Goal: Task Accomplishment & Management: Manage account settings

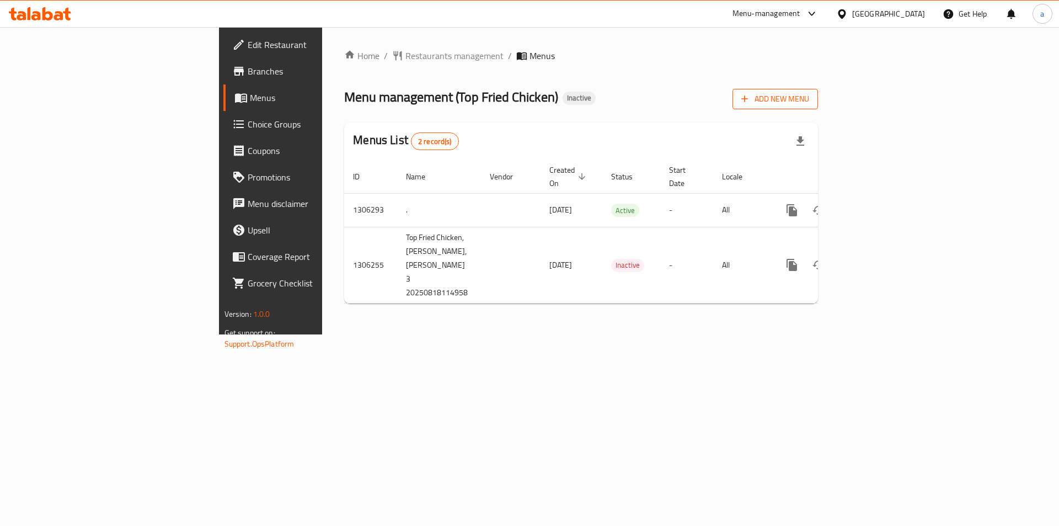
click at [809, 99] on span "Add New Menu" at bounding box center [775, 99] width 68 height 14
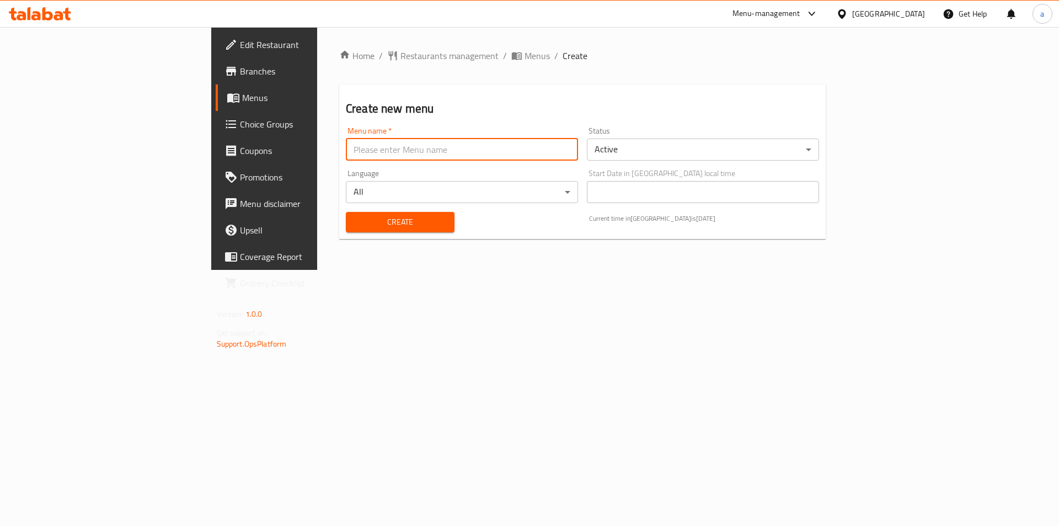
click at [346, 143] on input "text" at bounding box center [462, 149] width 232 height 22
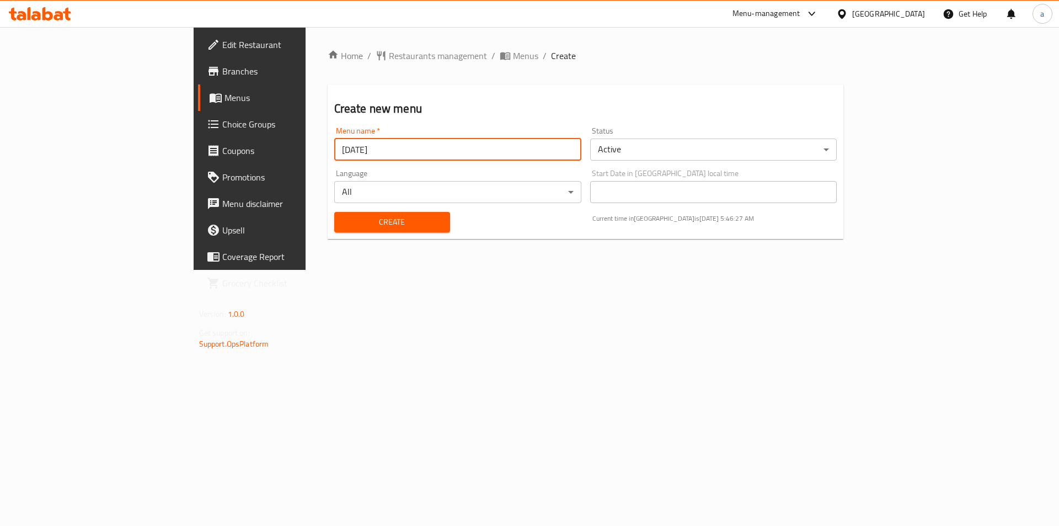
type input "[DATE]"
click at [343, 227] on span "Create" at bounding box center [392, 222] width 98 height 14
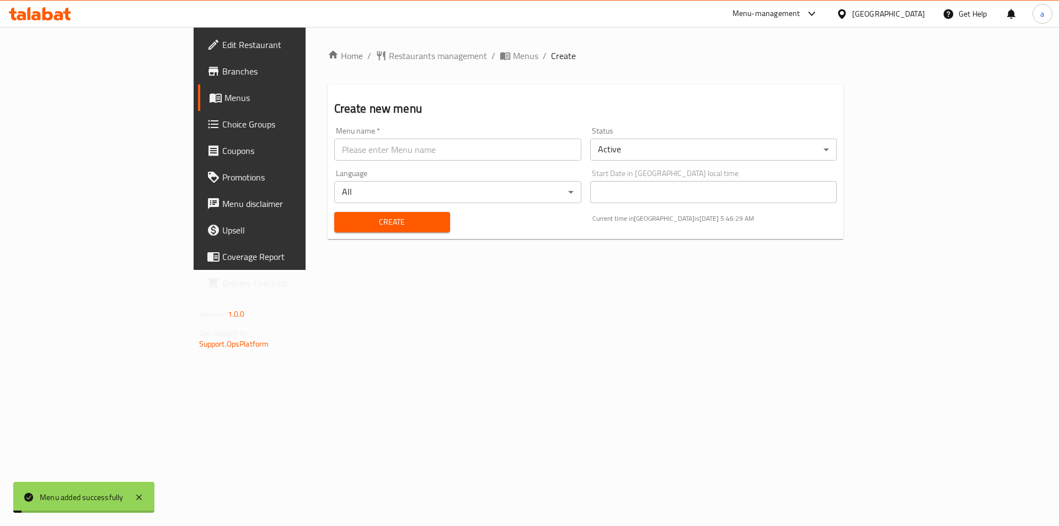
click at [225, 99] on span "Menus" at bounding box center [293, 97] width 137 height 13
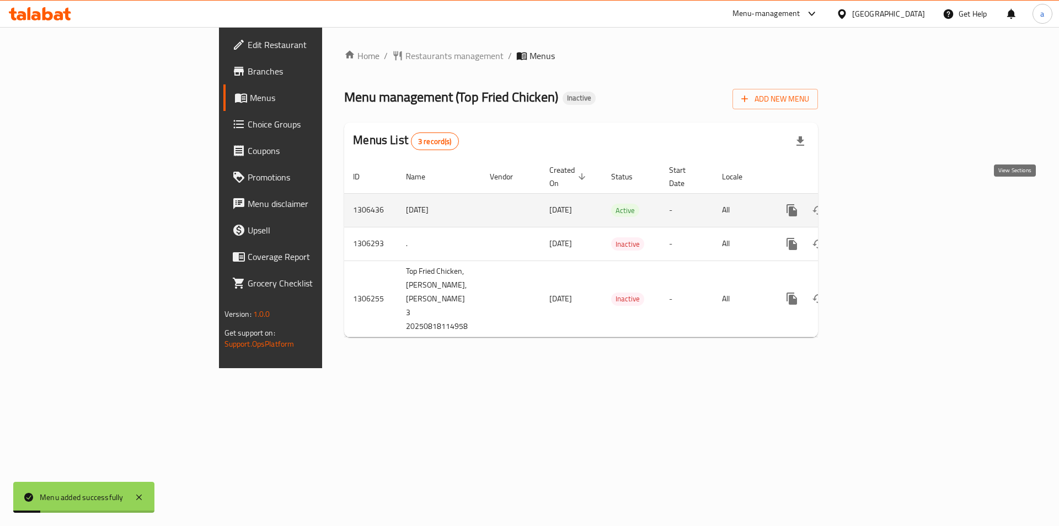
click at [878, 204] on icon "enhanced table" at bounding box center [871, 210] width 13 height 13
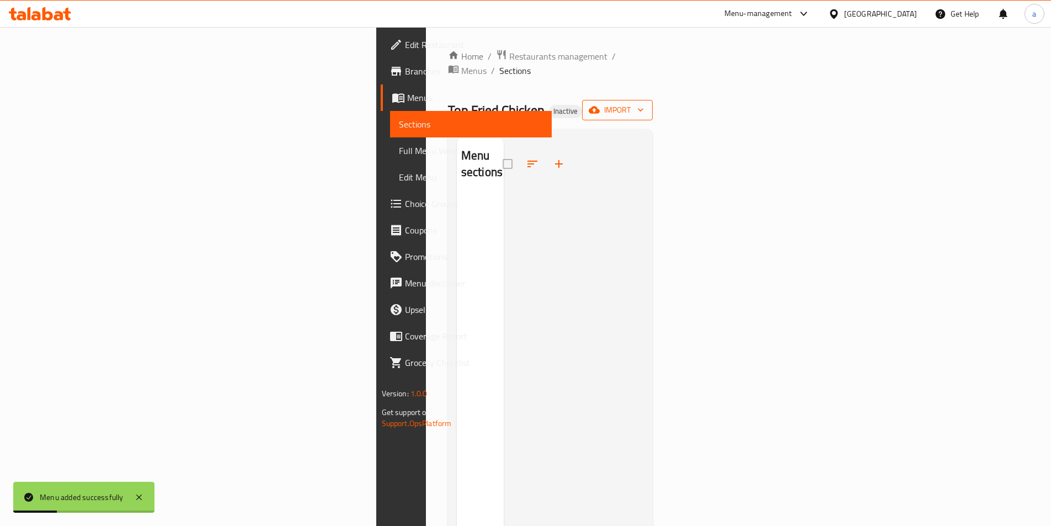
click at [644, 103] on span "import" at bounding box center [617, 110] width 53 height 14
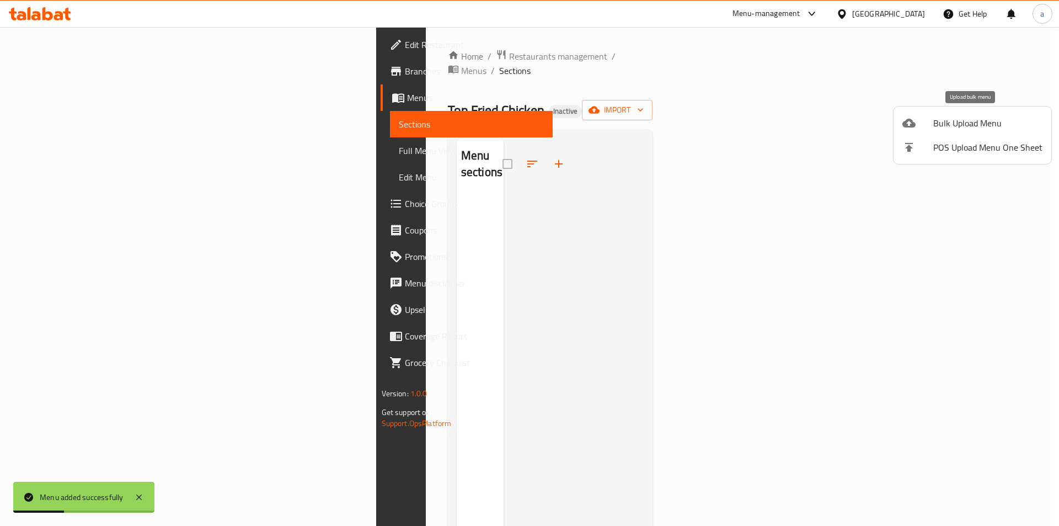
click at [937, 131] on li "Bulk Upload Menu" at bounding box center [973, 123] width 158 height 24
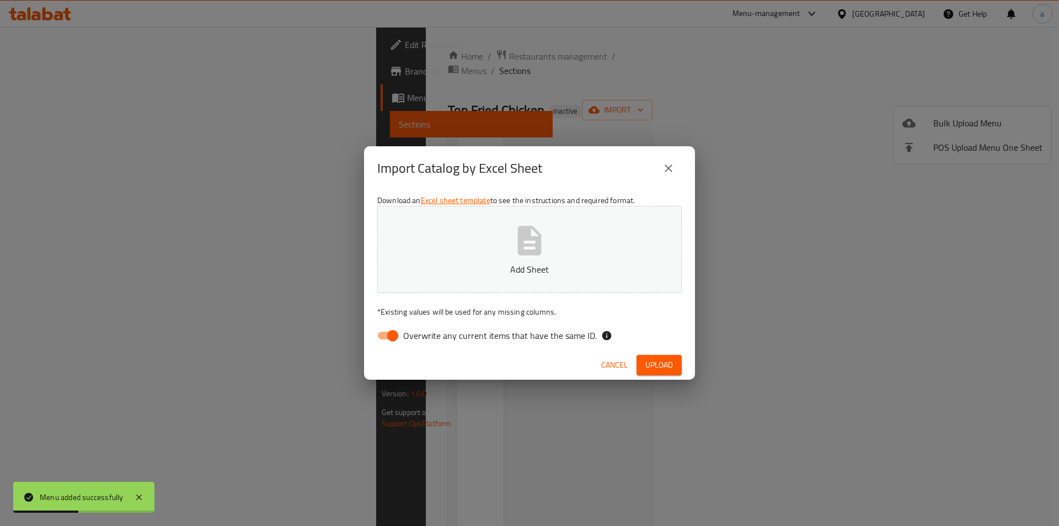
click at [379, 345] on input "Overwrite any current items that have the same ID." at bounding box center [392, 335] width 63 height 21
checkbox input "false"
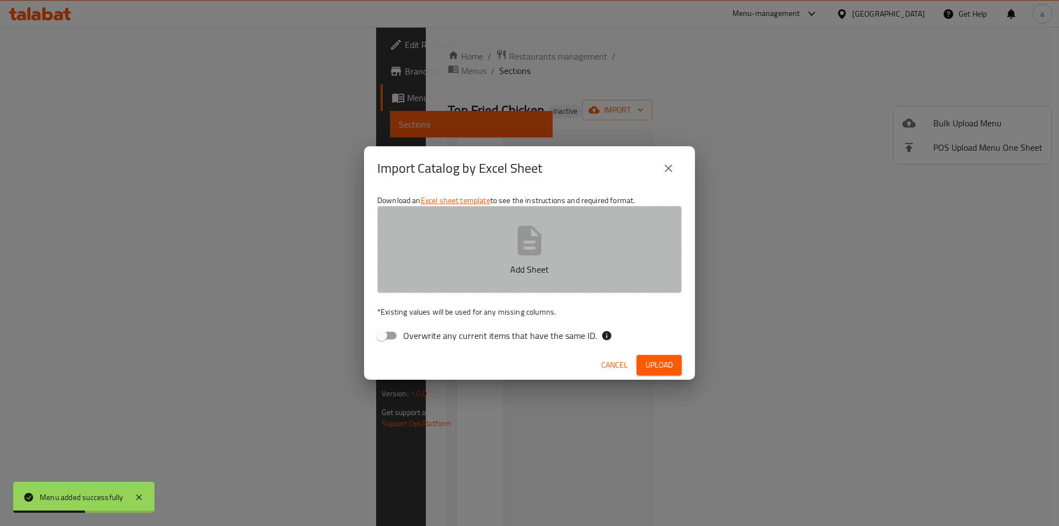
click at [471, 255] on button "Add Sheet" at bounding box center [529, 249] width 304 height 87
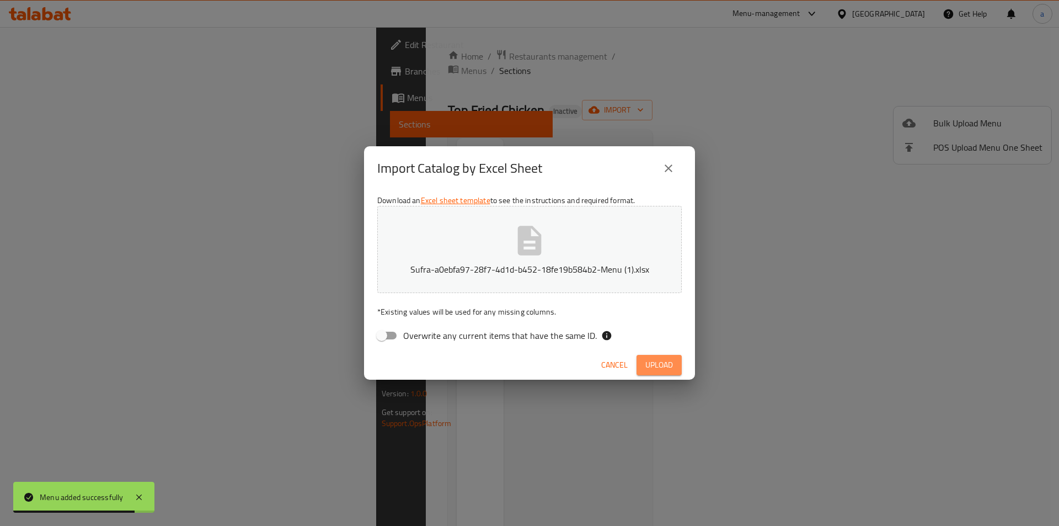
click at [671, 368] on span "Upload" at bounding box center [659, 365] width 28 height 14
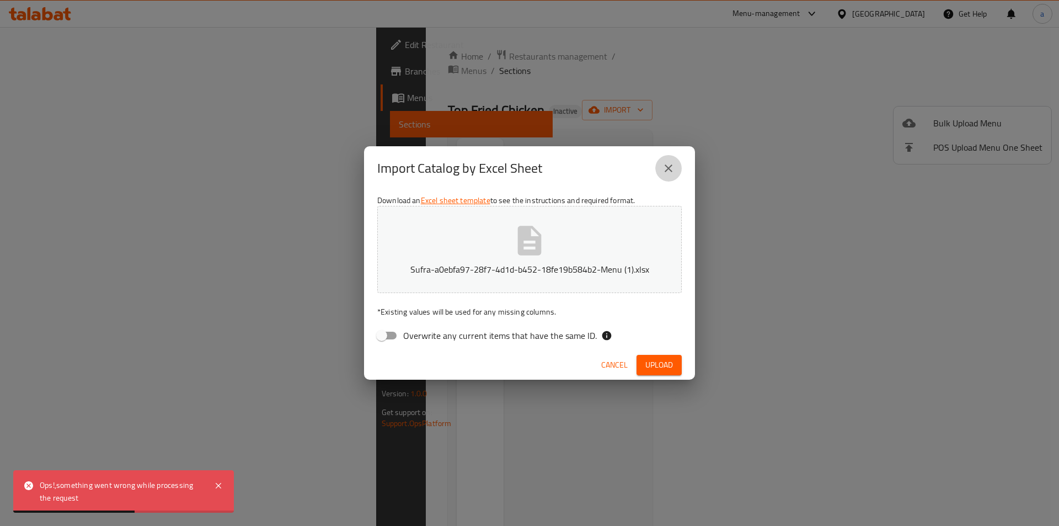
click at [672, 167] on icon "close" at bounding box center [668, 168] width 13 height 13
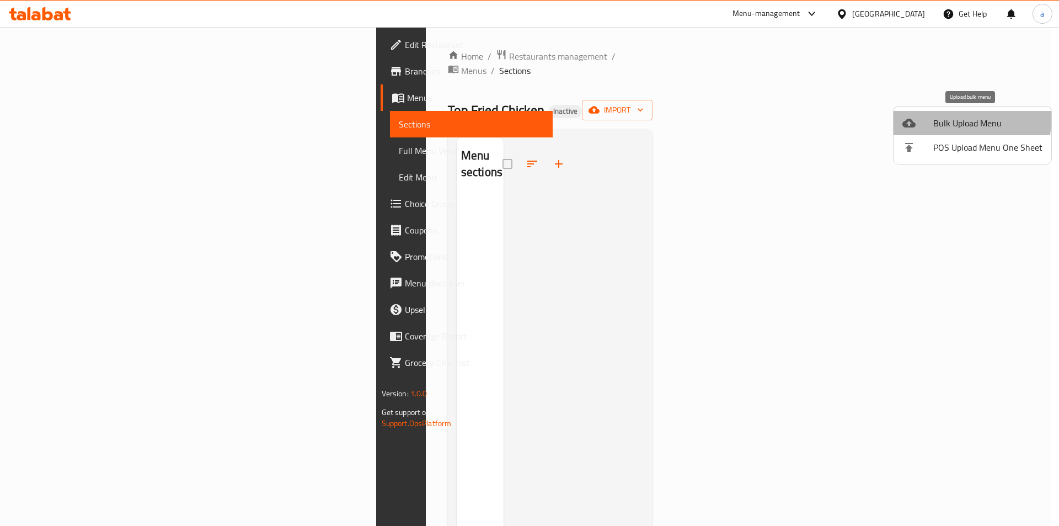
click at [951, 120] on span "Bulk Upload Menu" at bounding box center [987, 122] width 109 height 13
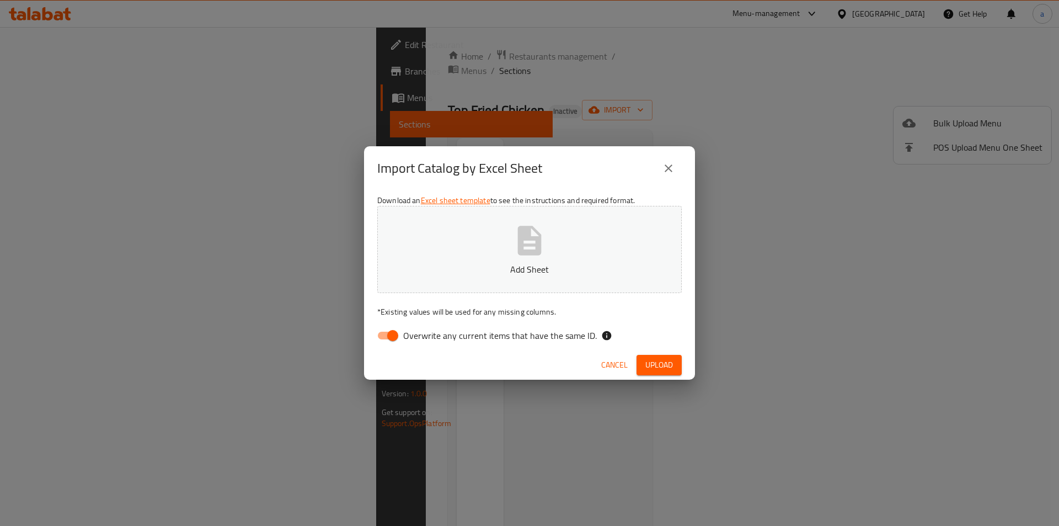
click at [386, 344] on input "Overwrite any current items that have the same ID." at bounding box center [392, 335] width 63 height 21
checkbox input "false"
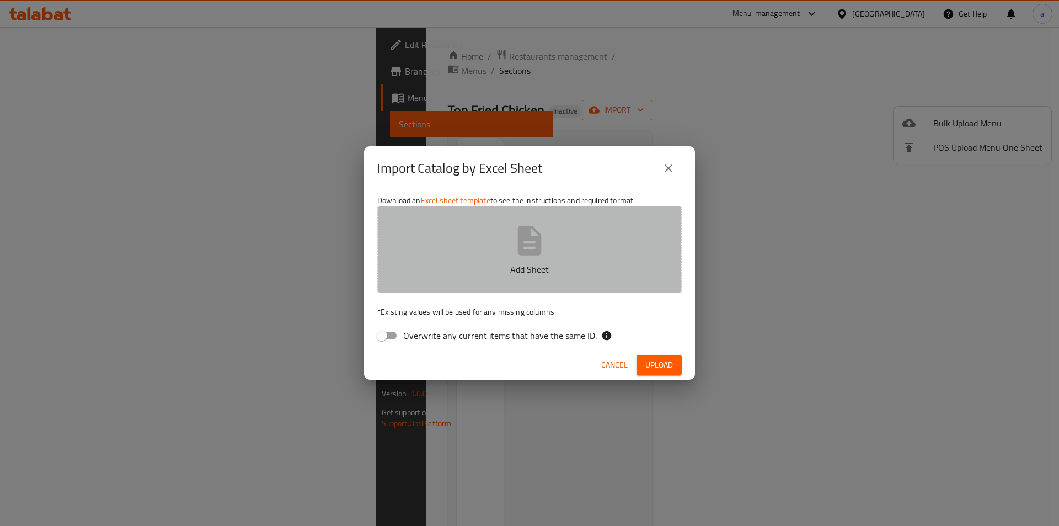
click at [479, 272] on p "Add Sheet" at bounding box center [529, 269] width 270 height 13
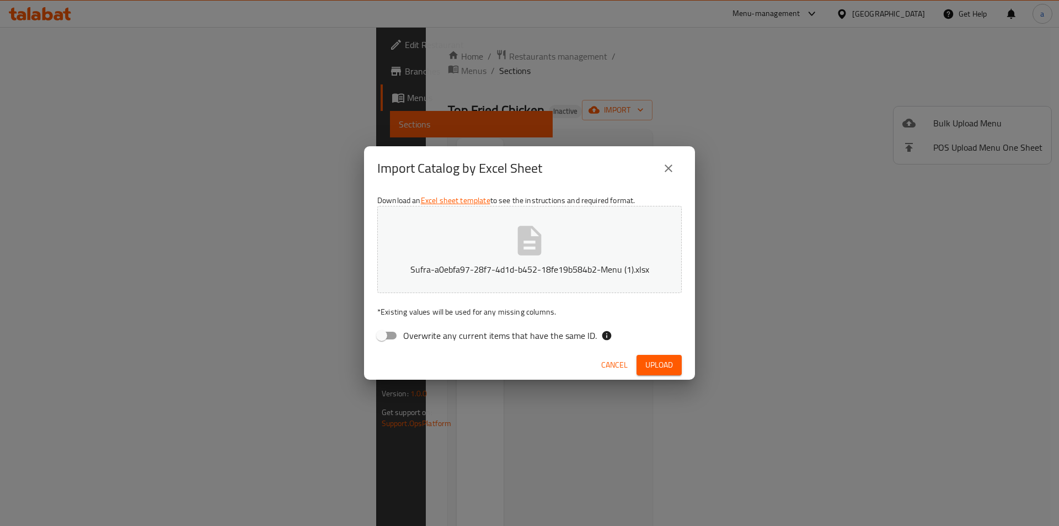
click at [663, 371] on span "Upload" at bounding box center [659, 365] width 28 height 14
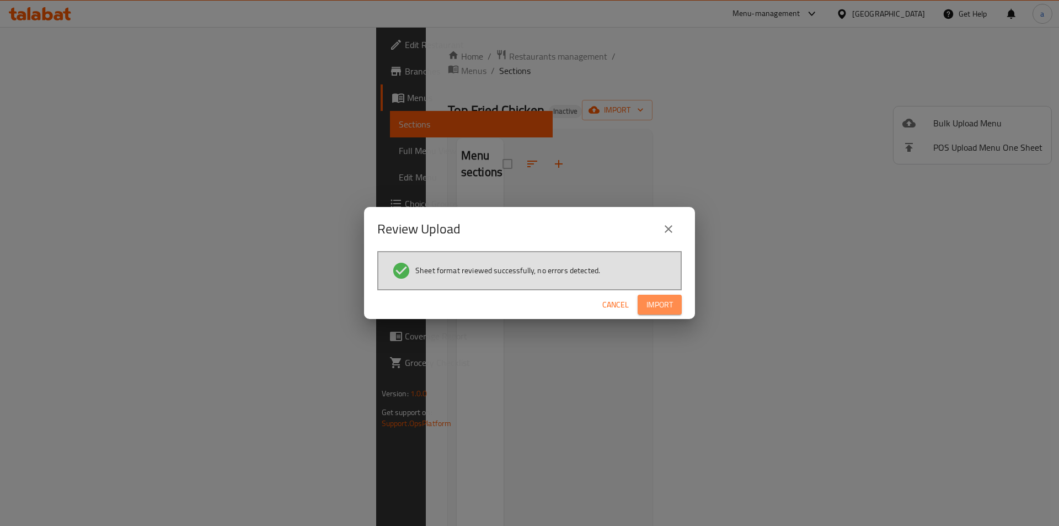
click at [659, 309] on span "Import" at bounding box center [659, 305] width 26 height 14
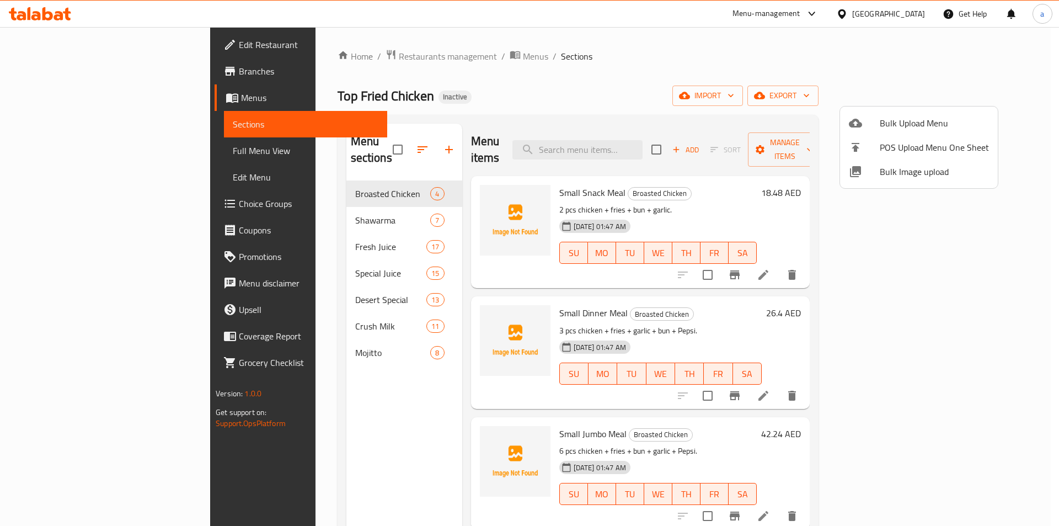
click at [272, 476] on div at bounding box center [529, 263] width 1059 height 526
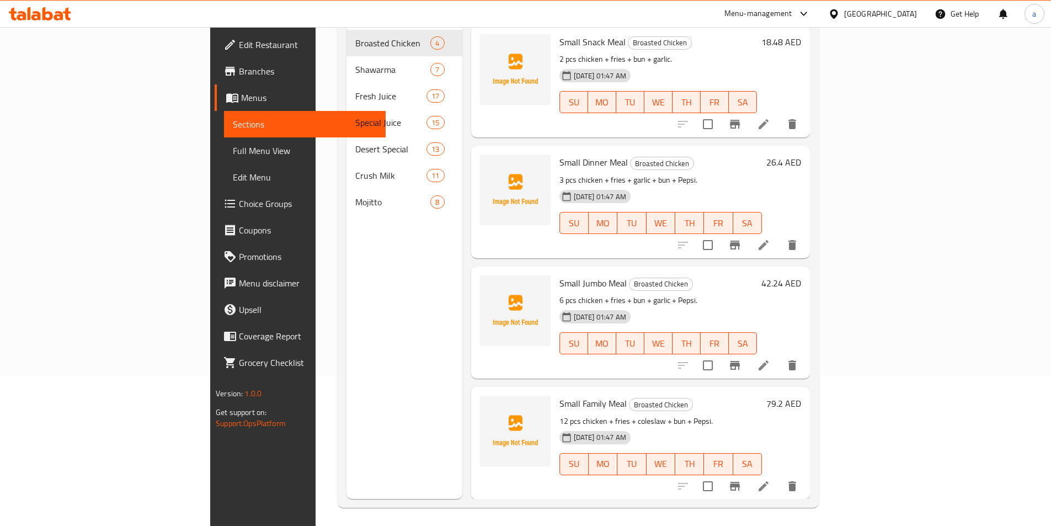
scroll to position [154, 0]
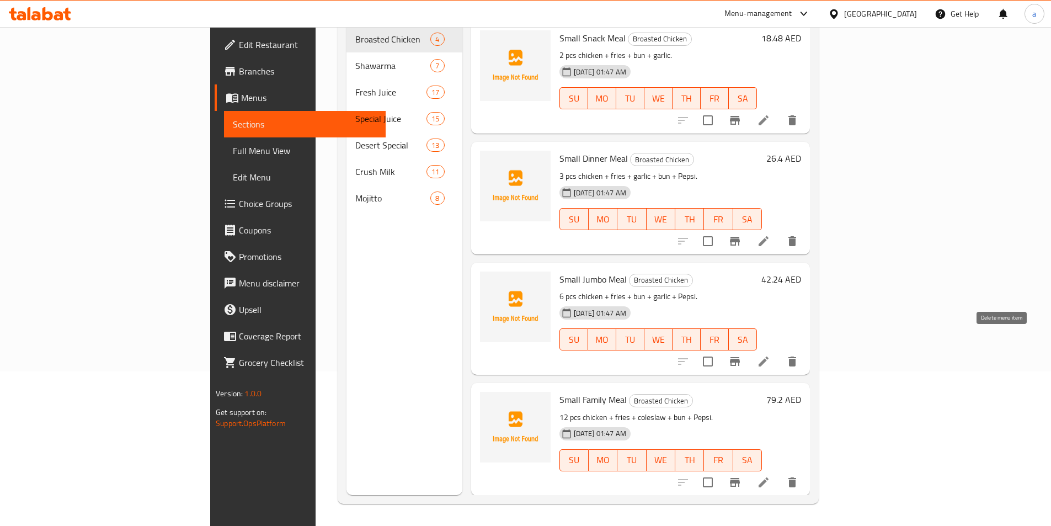
click at [796, 356] on icon "delete" at bounding box center [792, 361] width 8 height 10
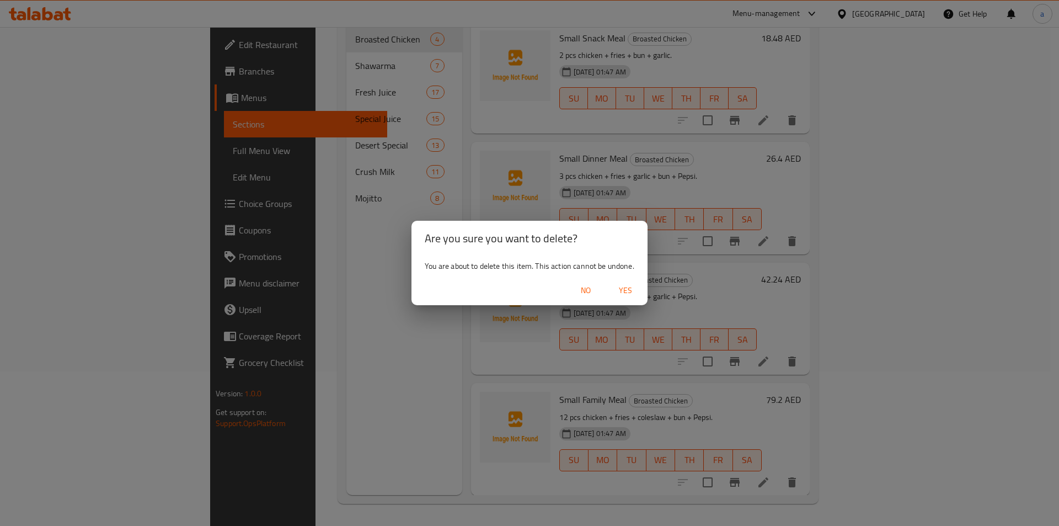
click at [635, 286] on span "Yes" at bounding box center [625, 291] width 26 height 14
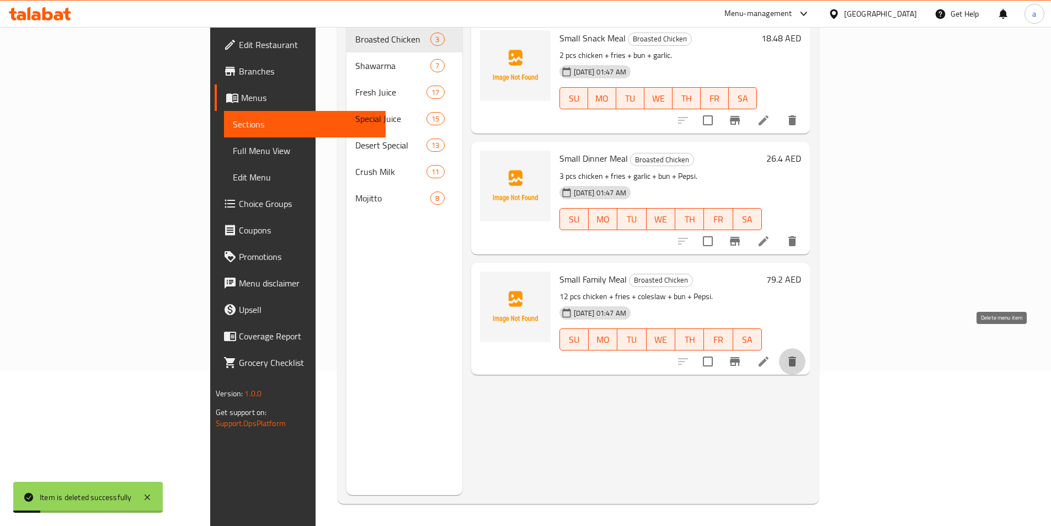
click at [796, 356] on icon "delete" at bounding box center [792, 361] width 8 height 10
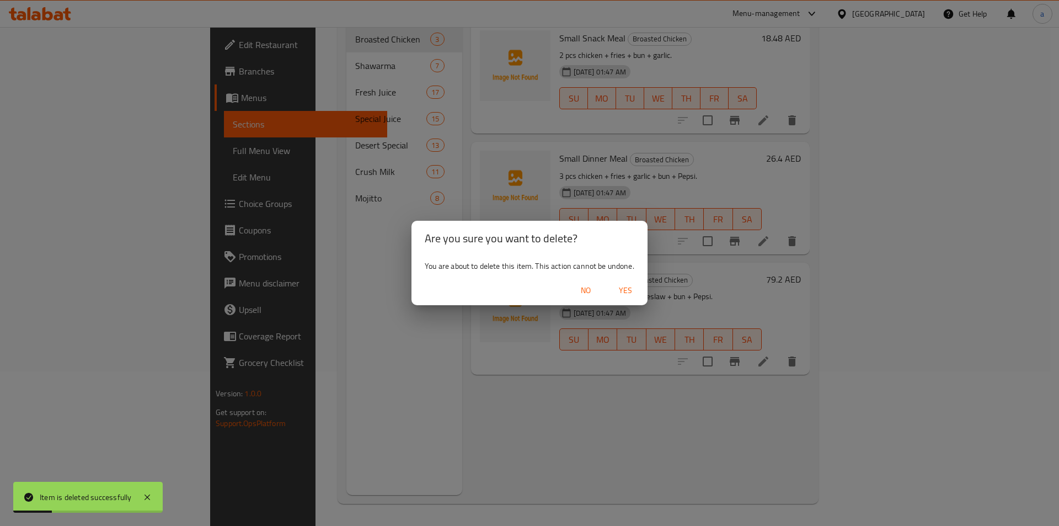
click at [627, 288] on span "Yes" at bounding box center [625, 291] width 26 height 14
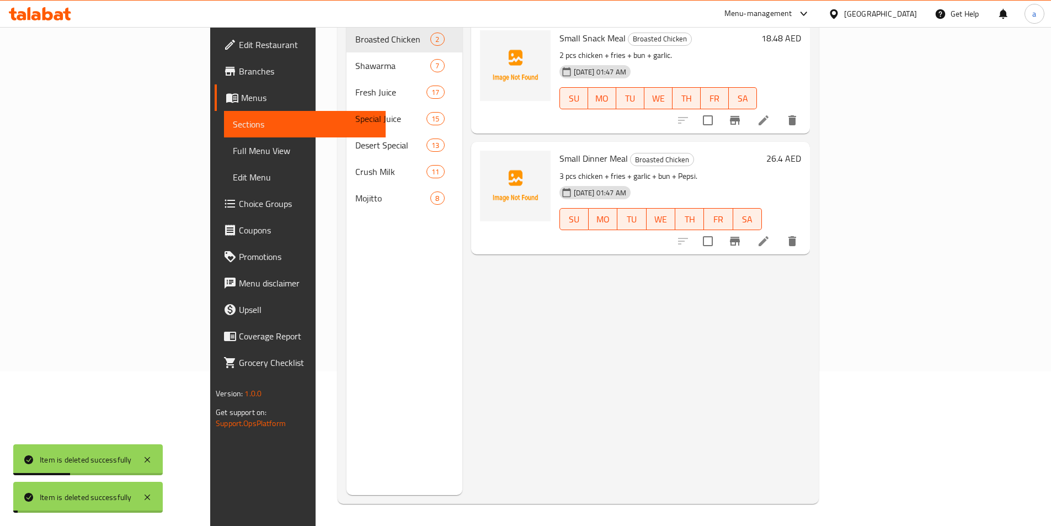
click at [534, 399] on div "Menu items Add Sort Manage items Small Snack Meal Broasted Chicken 2 pcs chicke…" at bounding box center [636, 232] width 348 height 526
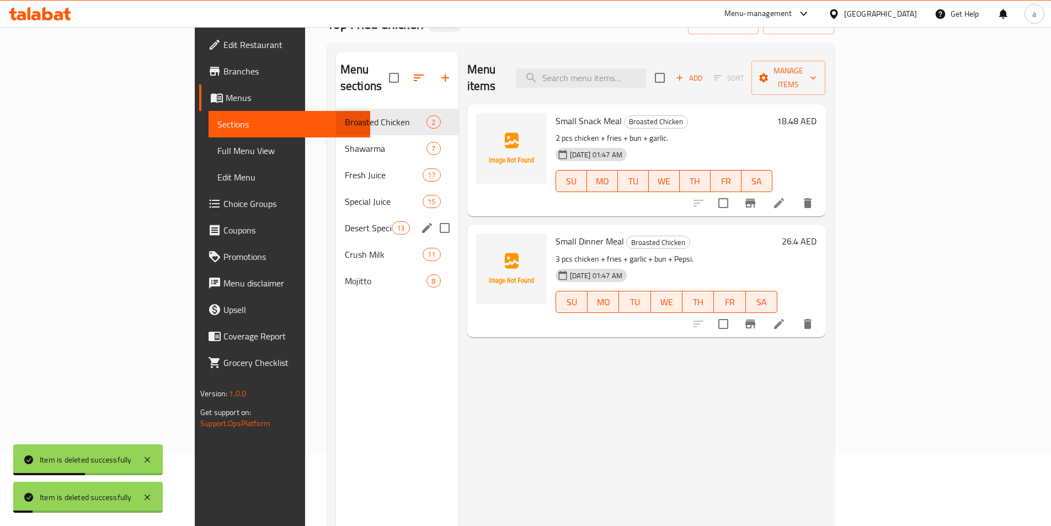
scroll to position [0, 0]
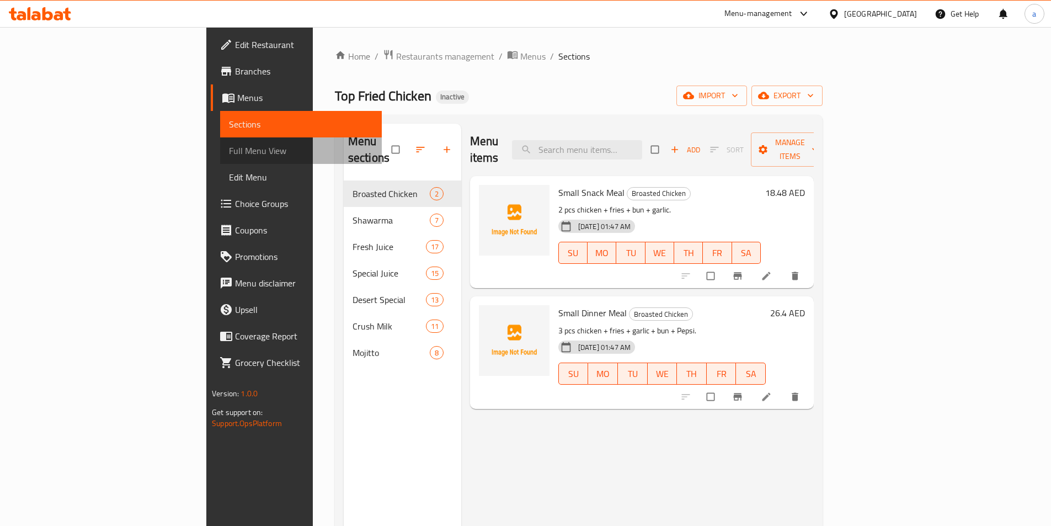
click at [229, 151] on span "Full Menu View" at bounding box center [301, 150] width 144 height 13
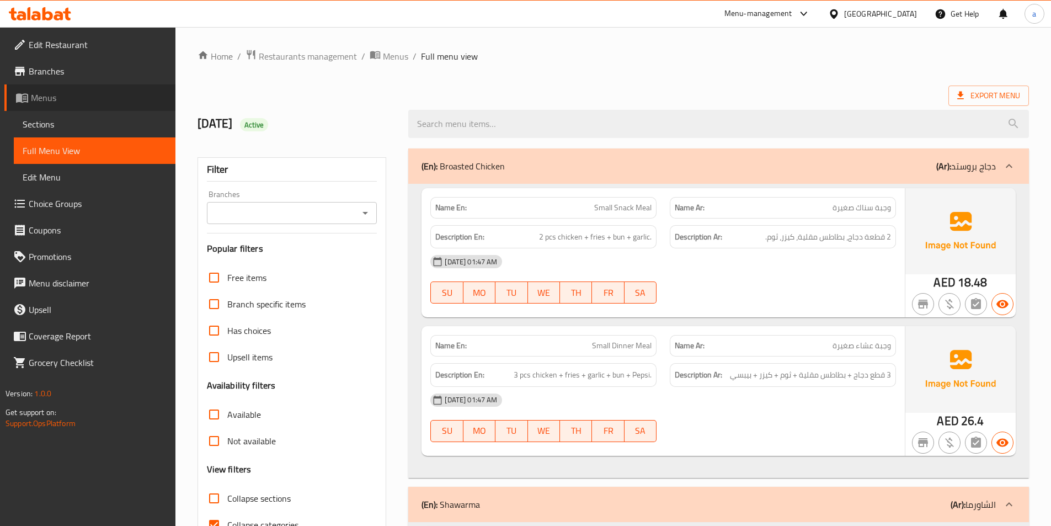
click at [67, 100] on span "Menus" at bounding box center [99, 97] width 136 height 13
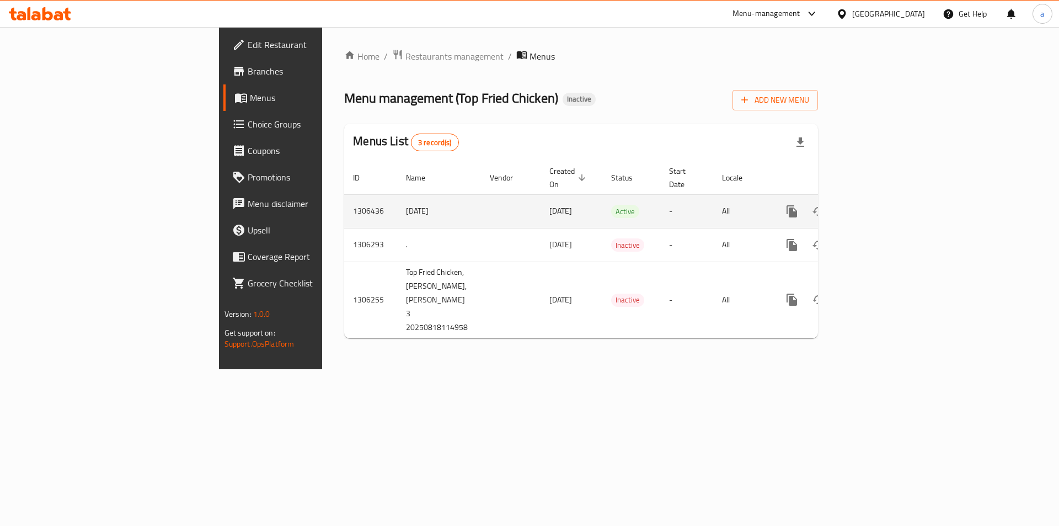
click at [877, 206] on icon "enhanced table" at bounding box center [872, 211] width 10 height 10
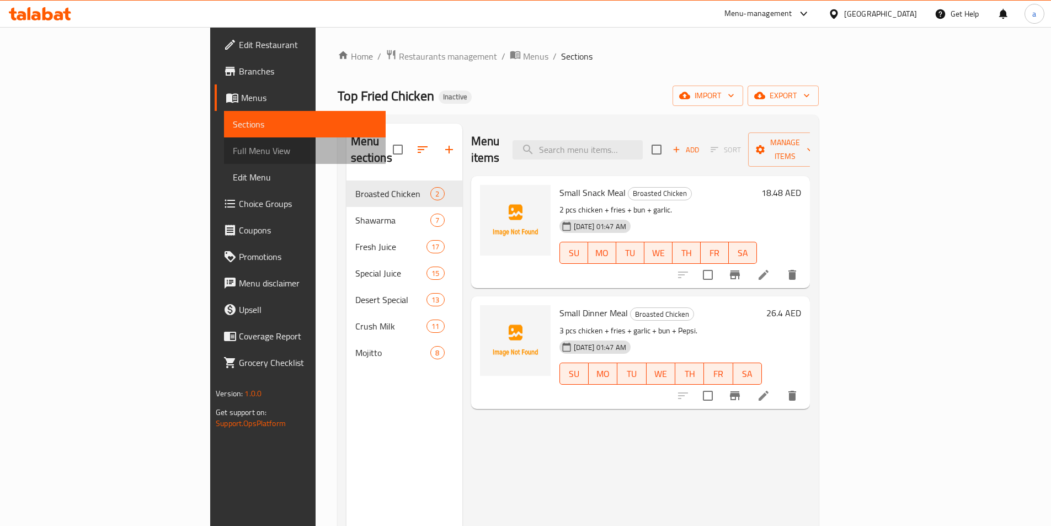
click at [233, 146] on span "Full Menu View" at bounding box center [305, 150] width 144 height 13
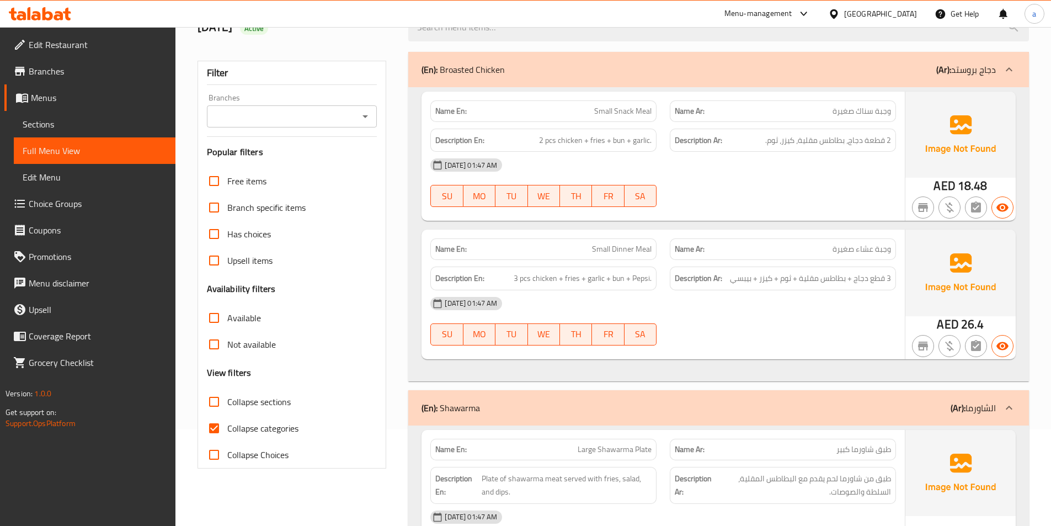
scroll to position [165, 0]
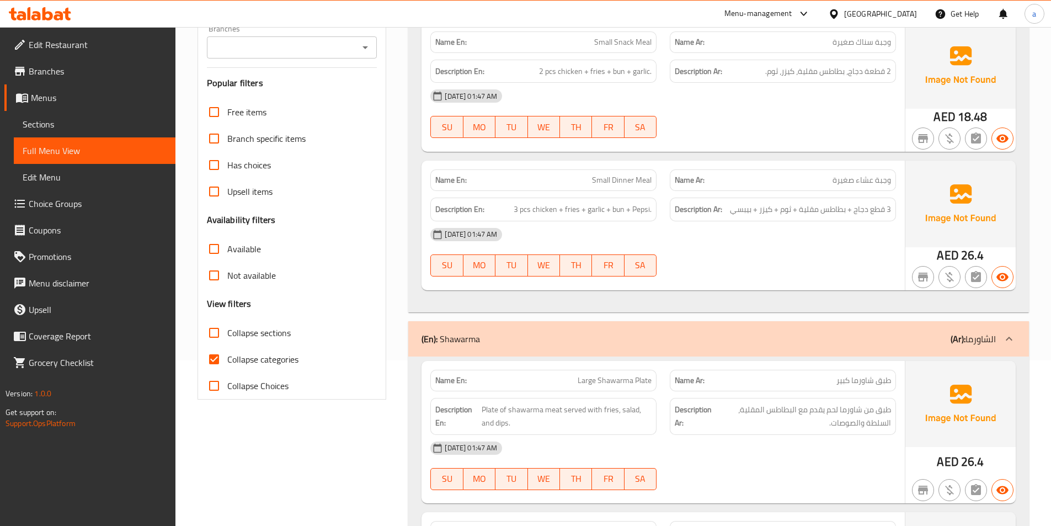
click at [258, 358] on span "Collapse categories" at bounding box center [262, 358] width 71 height 13
click at [227, 358] on input "Collapse categories" at bounding box center [214, 359] width 26 height 26
checkbox input "false"
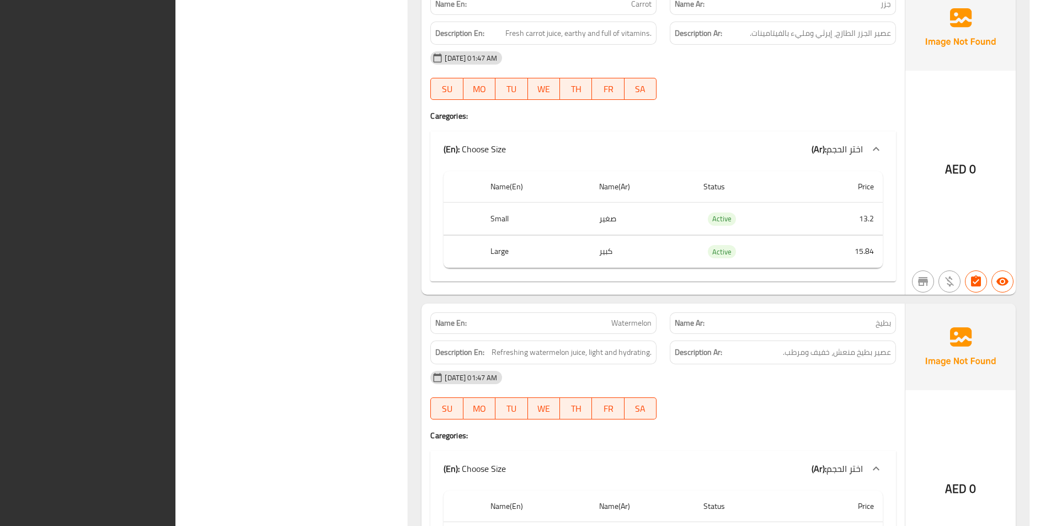
scroll to position [4978, 0]
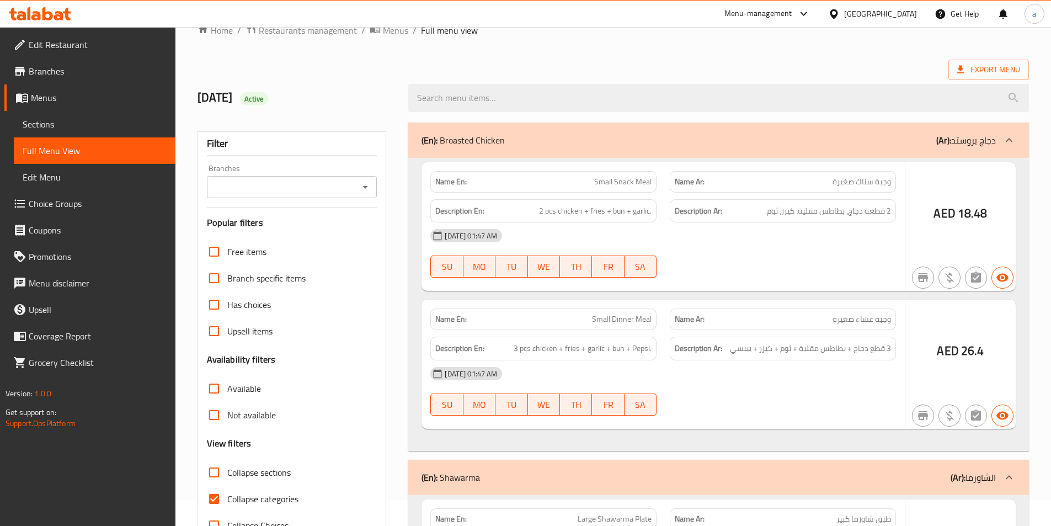
click at [240, 466] on div at bounding box center [525, 263] width 1051 height 526
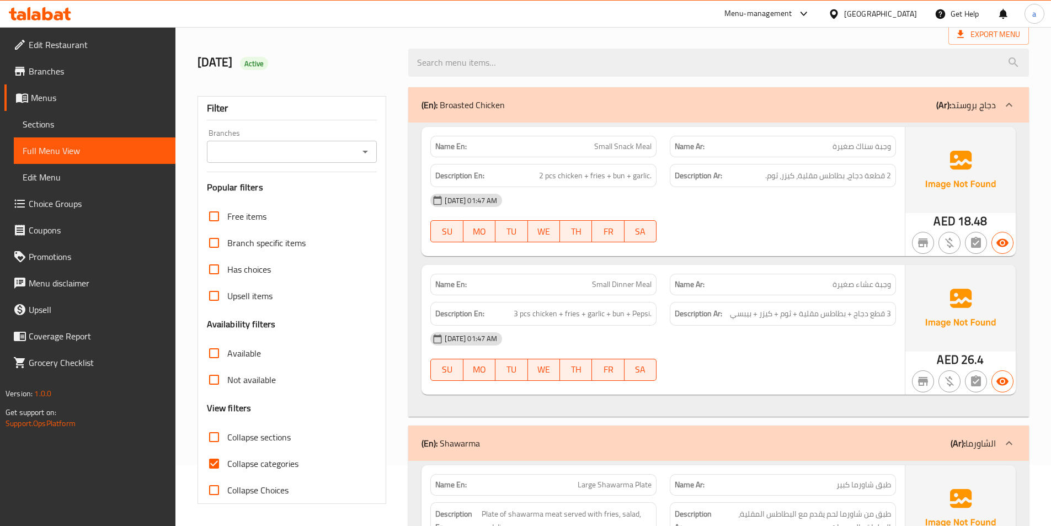
click at [241, 463] on span "Collapse categories" at bounding box center [262, 463] width 71 height 13
click at [227, 463] on input "Collapse categories" at bounding box center [214, 463] width 26 height 26
checkbox input "false"
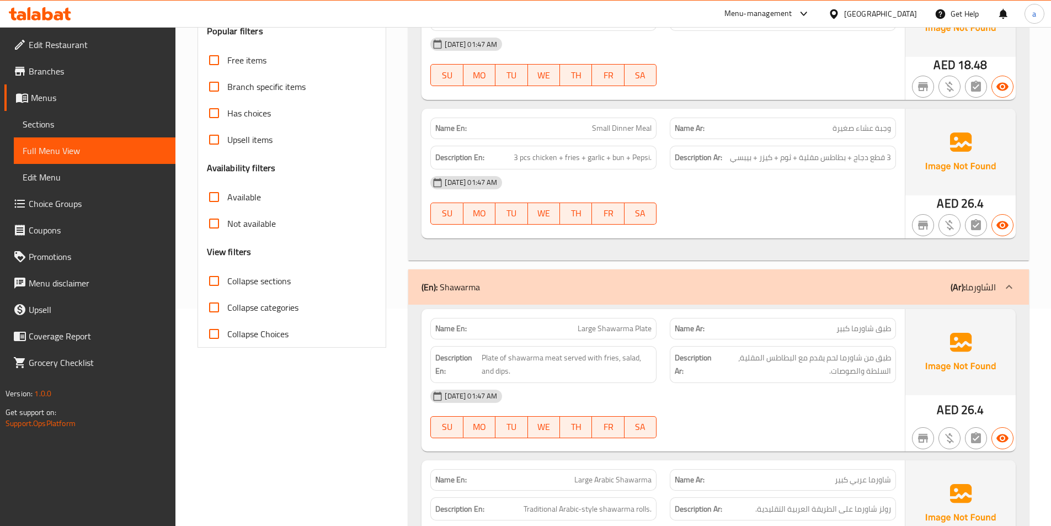
scroll to position [44, 0]
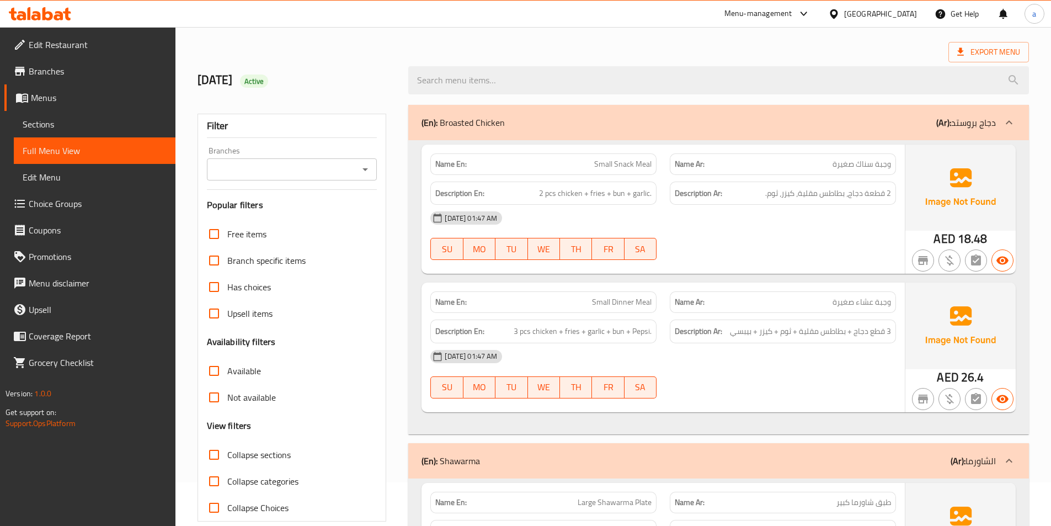
click at [77, 98] on span "Menus" at bounding box center [99, 97] width 136 height 13
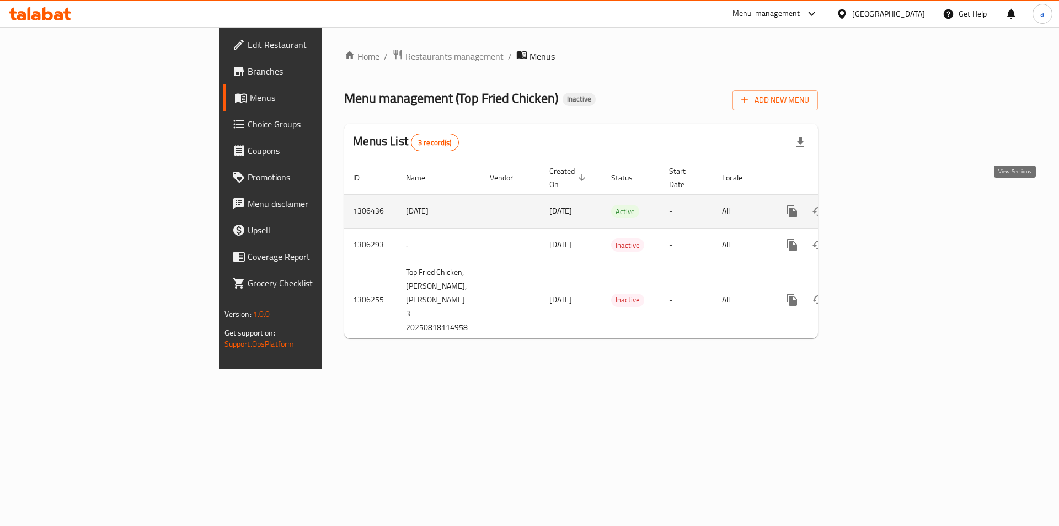
click at [878, 205] on icon "enhanced table" at bounding box center [871, 211] width 13 height 13
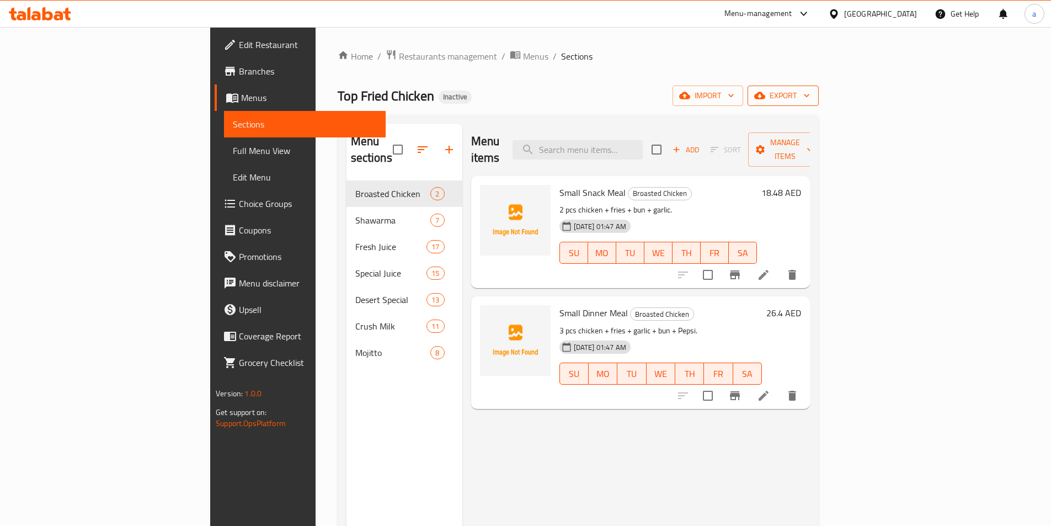
click at [810, 93] on span "export" at bounding box center [783, 96] width 54 height 14
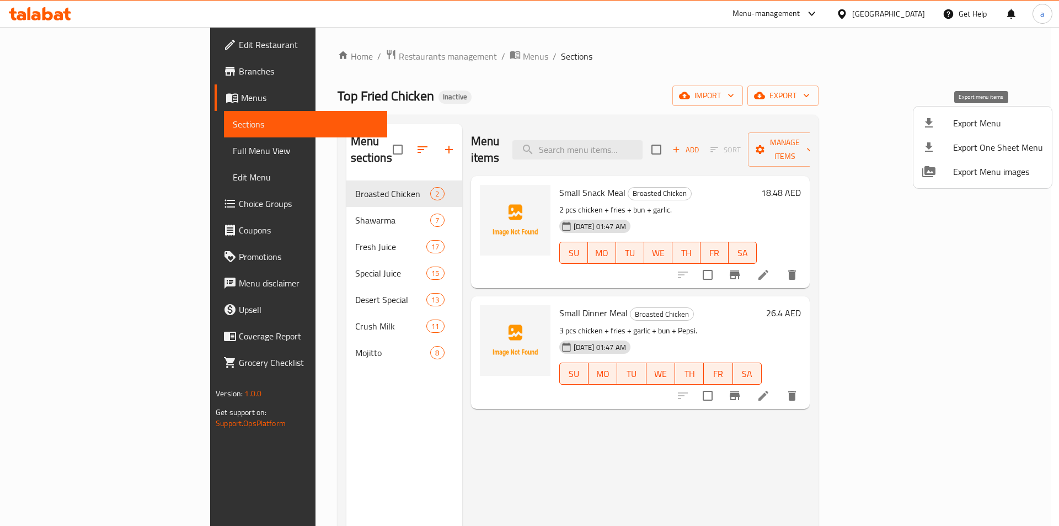
click at [975, 126] on span "Export Menu" at bounding box center [998, 122] width 90 height 13
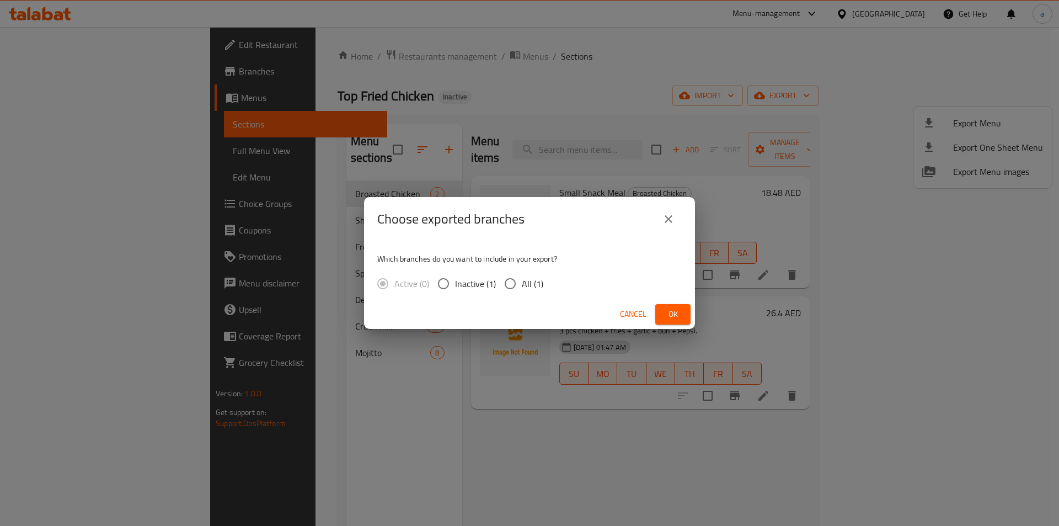
click at [500, 293] on input "All (1)" at bounding box center [510, 283] width 23 height 23
radio input "true"
click at [672, 308] on span "Ok" at bounding box center [673, 314] width 18 height 14
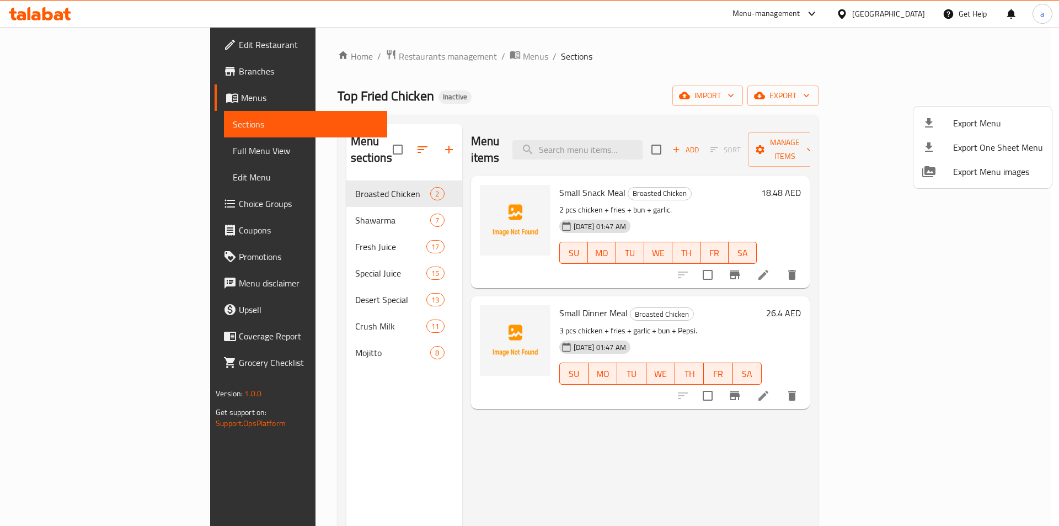
click at [47, 45] on div at bounding box center [529, 263] width 1059 height 526
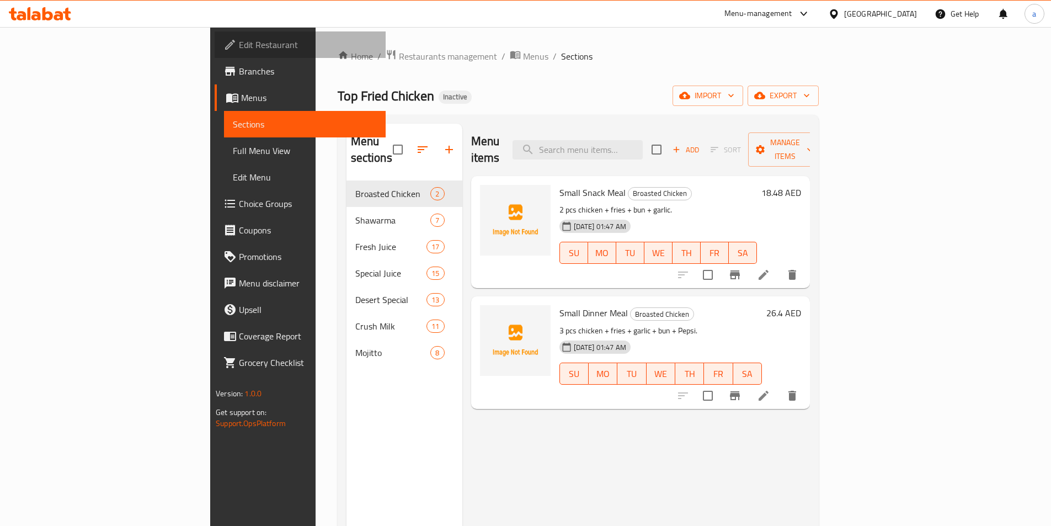
click at [239, 44] on span "Edit Restaurant" at bounding box center [308, 44] width 138 height 13
